Goal: Transaction & Acquisition: Obtain resource

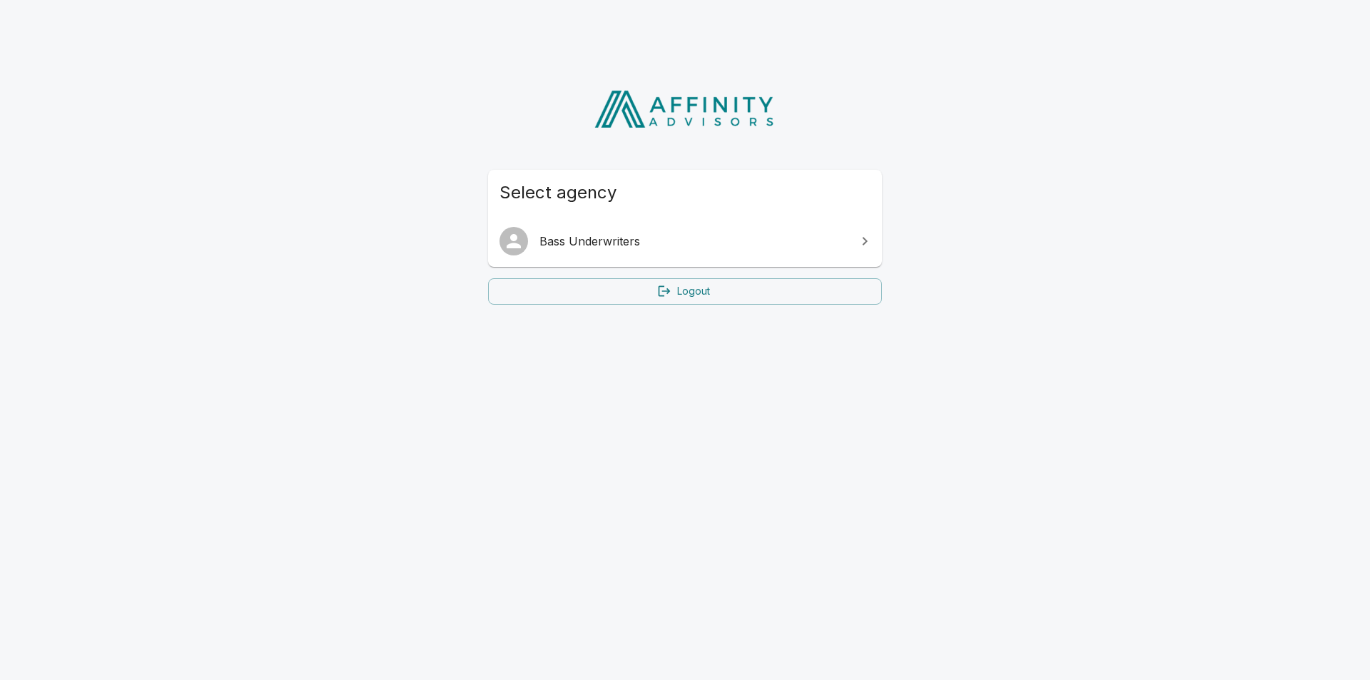
click at [636, 238] on span "Bass Underwriters" at bounding box center [694, 241] width 308 height 17
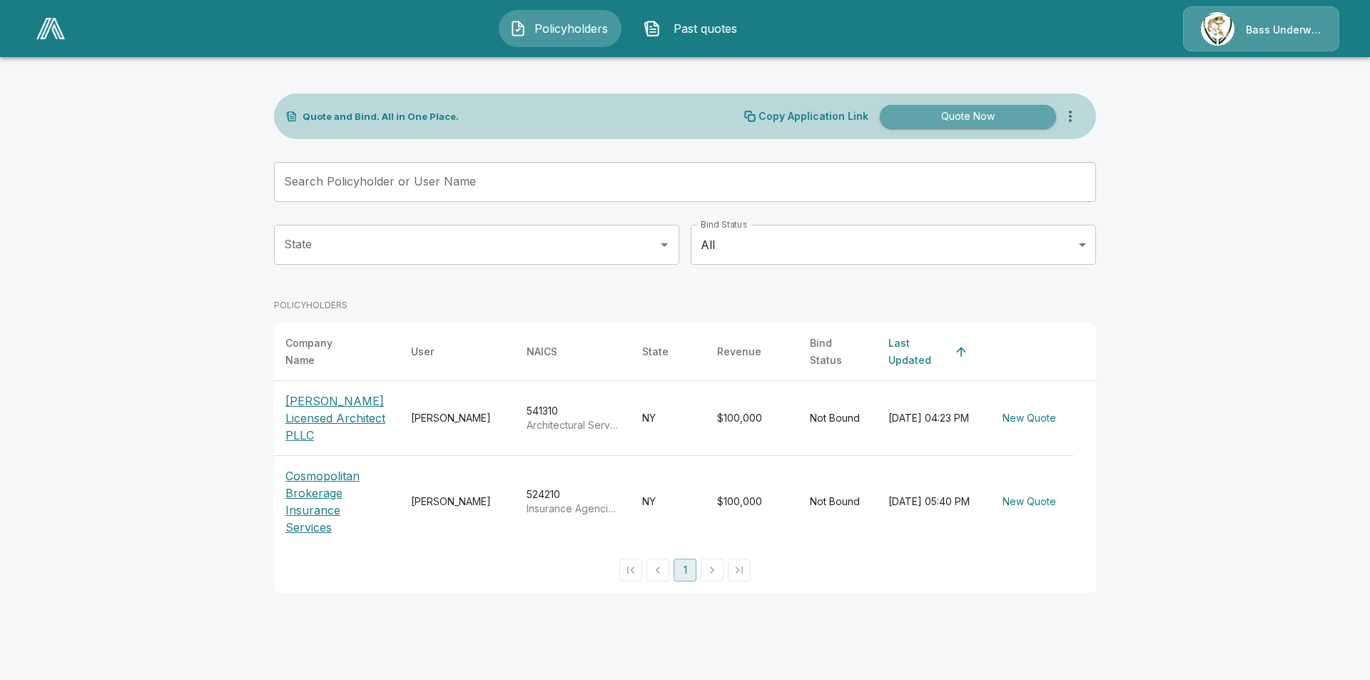
click at [976, 121] on button "Quote Now" at bounding box center [968, 117] width 176 height 24
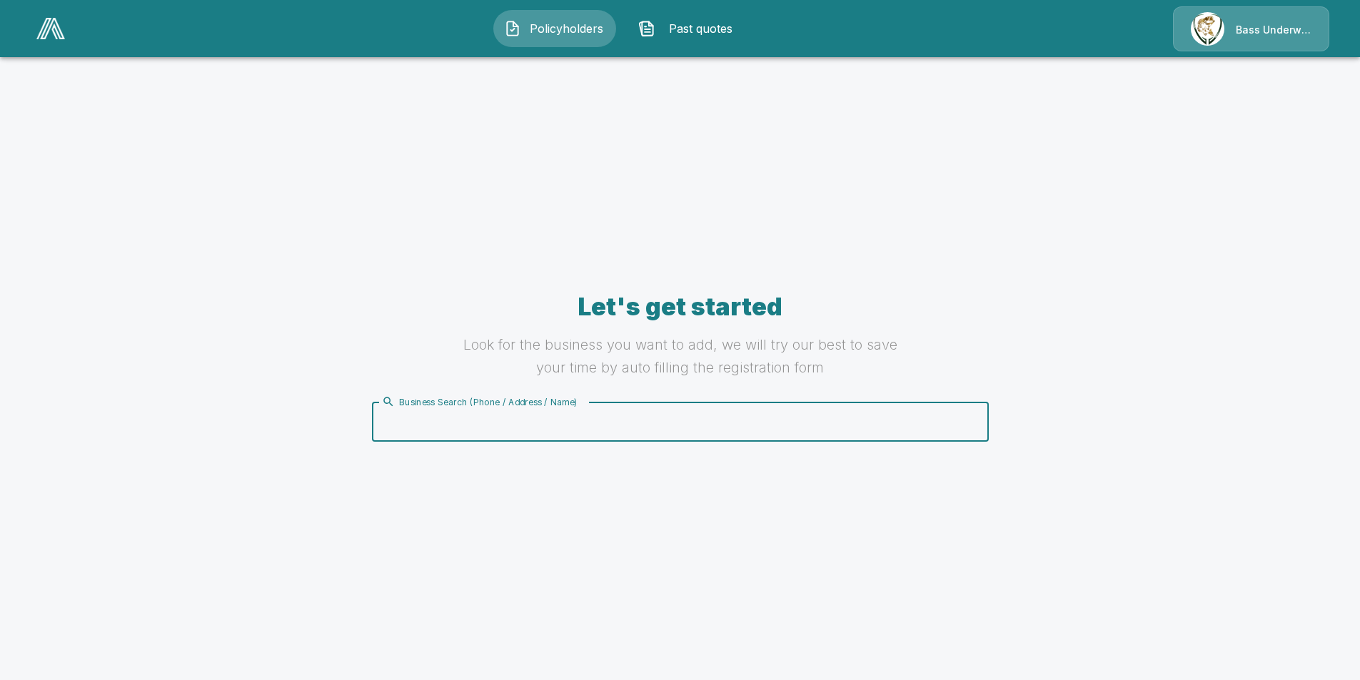
click at [491, 428] on input "Business Search (Phone / Address / Name)" at bounding box center [677, 421] width 599 height 27
click at [697, 35] on span "Past quotes" at bounding box center [700, 28] width 79 height 17
